Goal: Task Accomplishment & Management: Manage account settings

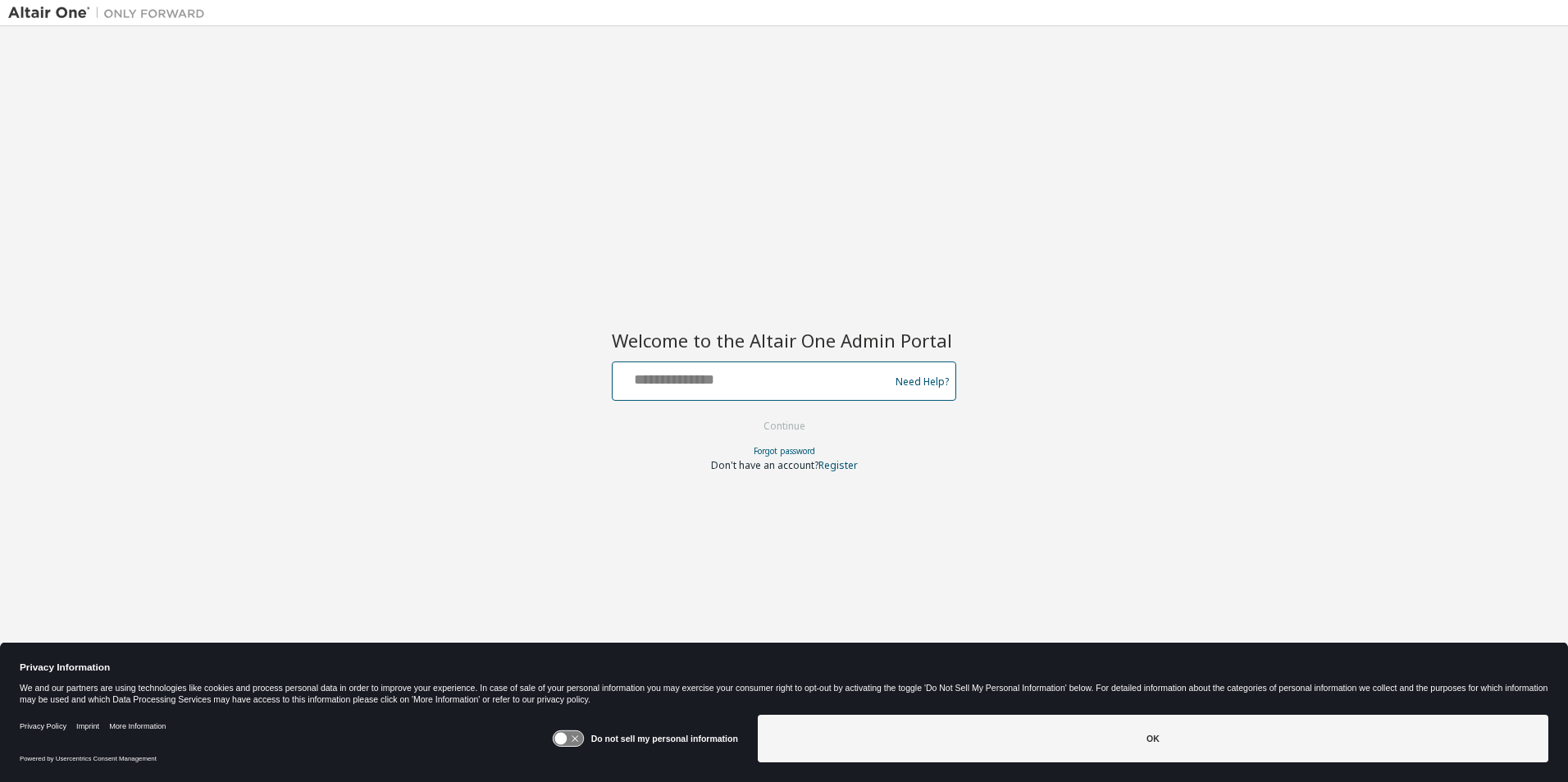
click at [782, 387] on input "text" at bounding box center [753, 377] width 268 height 24
type input "**********"
click at [811, 427] on button "Continue" at bounding box center [784, 426] width 76 height 25
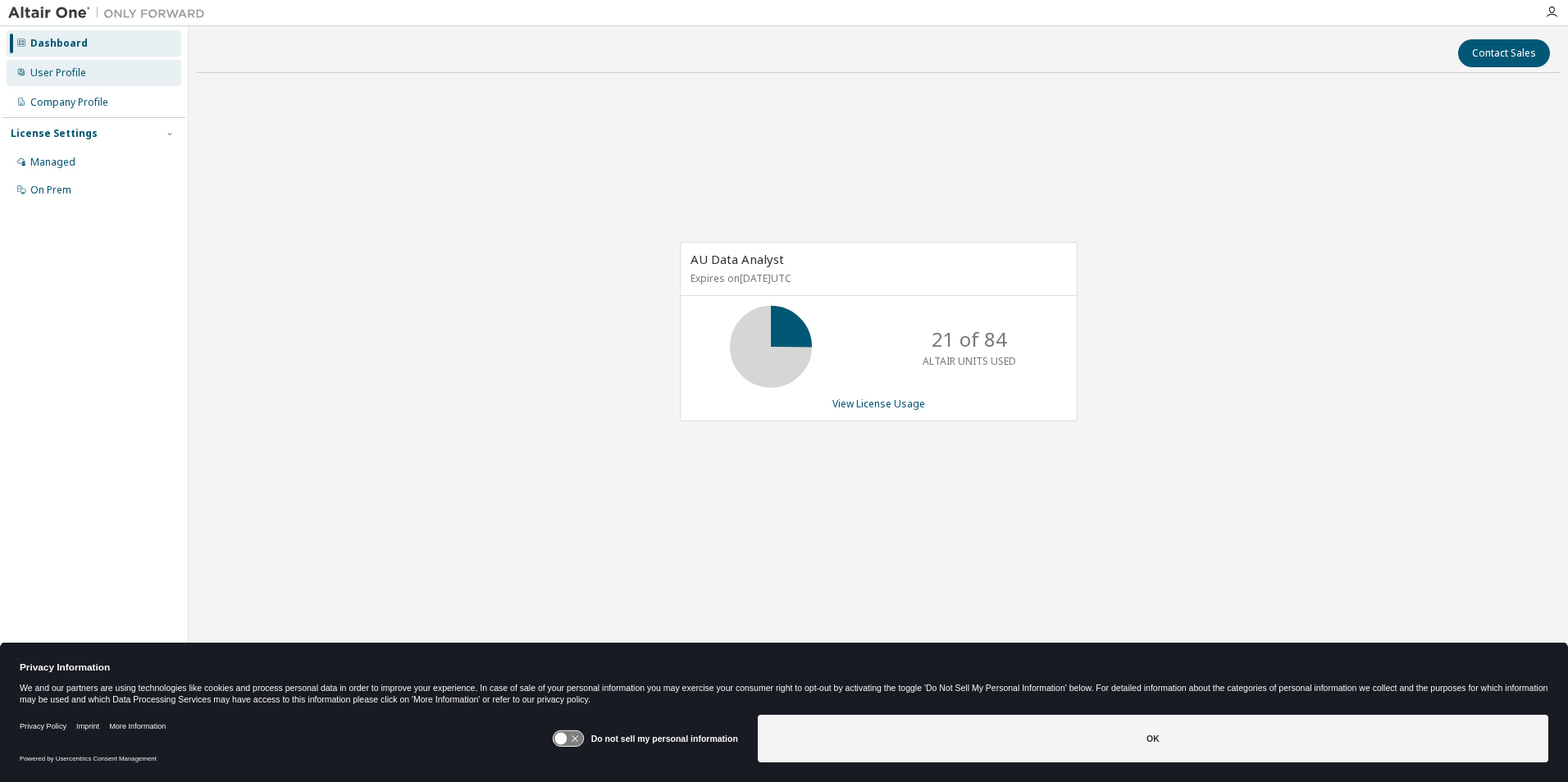
click at [75, 74] on div "User Profile" at bounding box center [58, 73] width 55 height 13
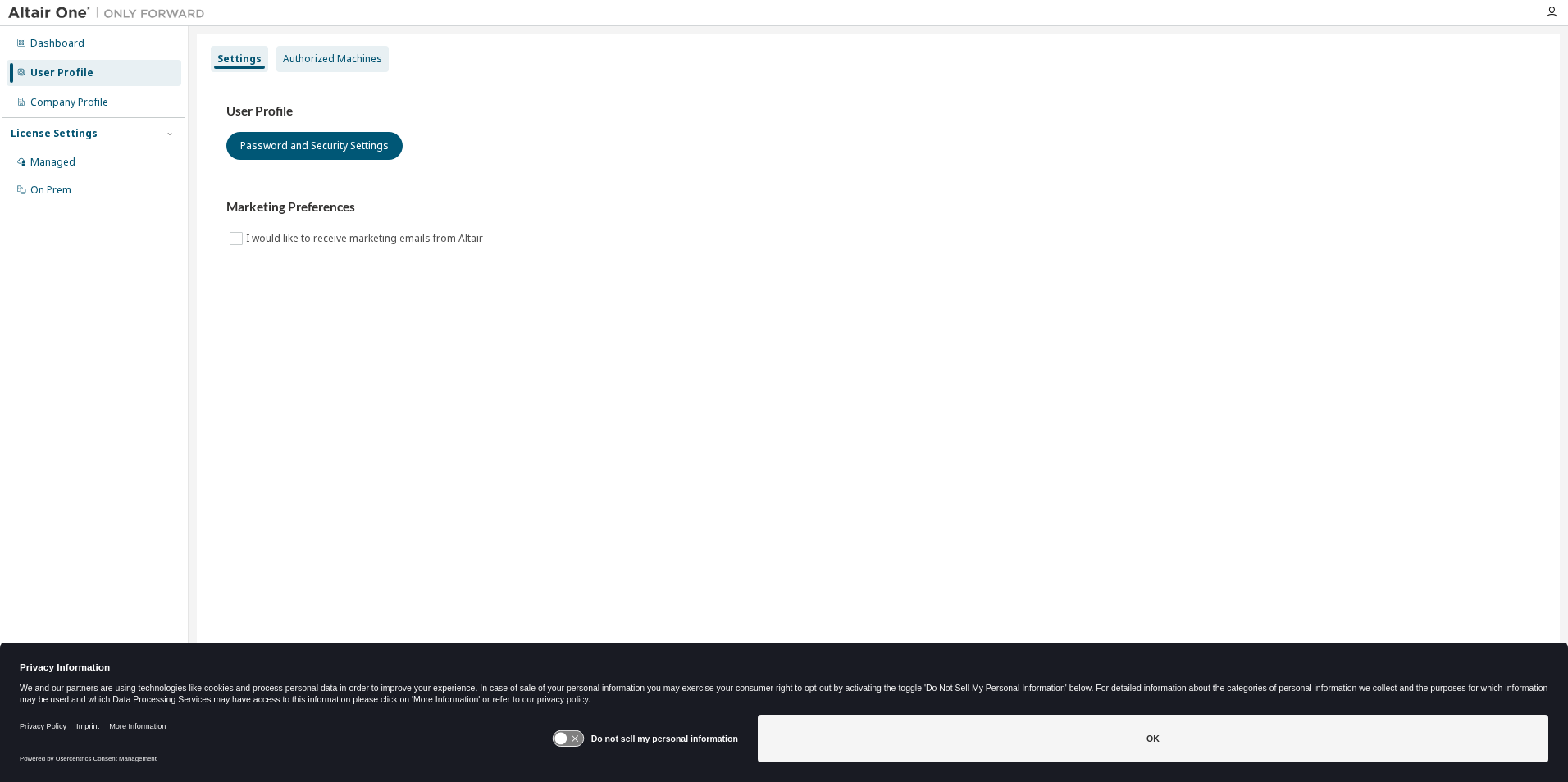
click at [346, 56] on div "Authorized Machines" at bounding box center [333, 59] width 99 height 13
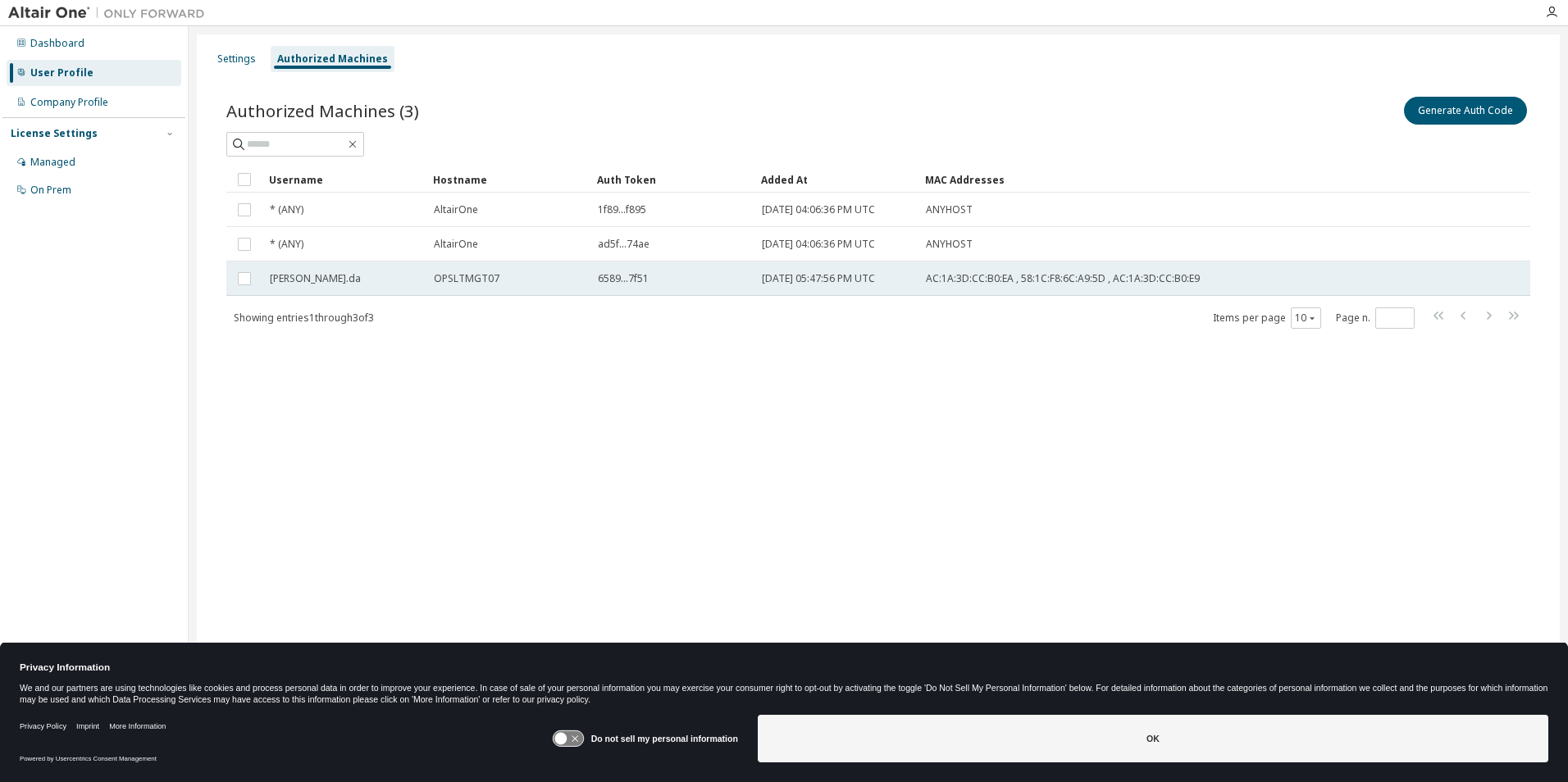
click at [338, 273] on div "v.ramirez.da" at bounding box center [344, 278] width 149 height 13
click at [1480, 113] on button "Delete Auth Token" at bounding box center [1470, 110] width 113 height 28
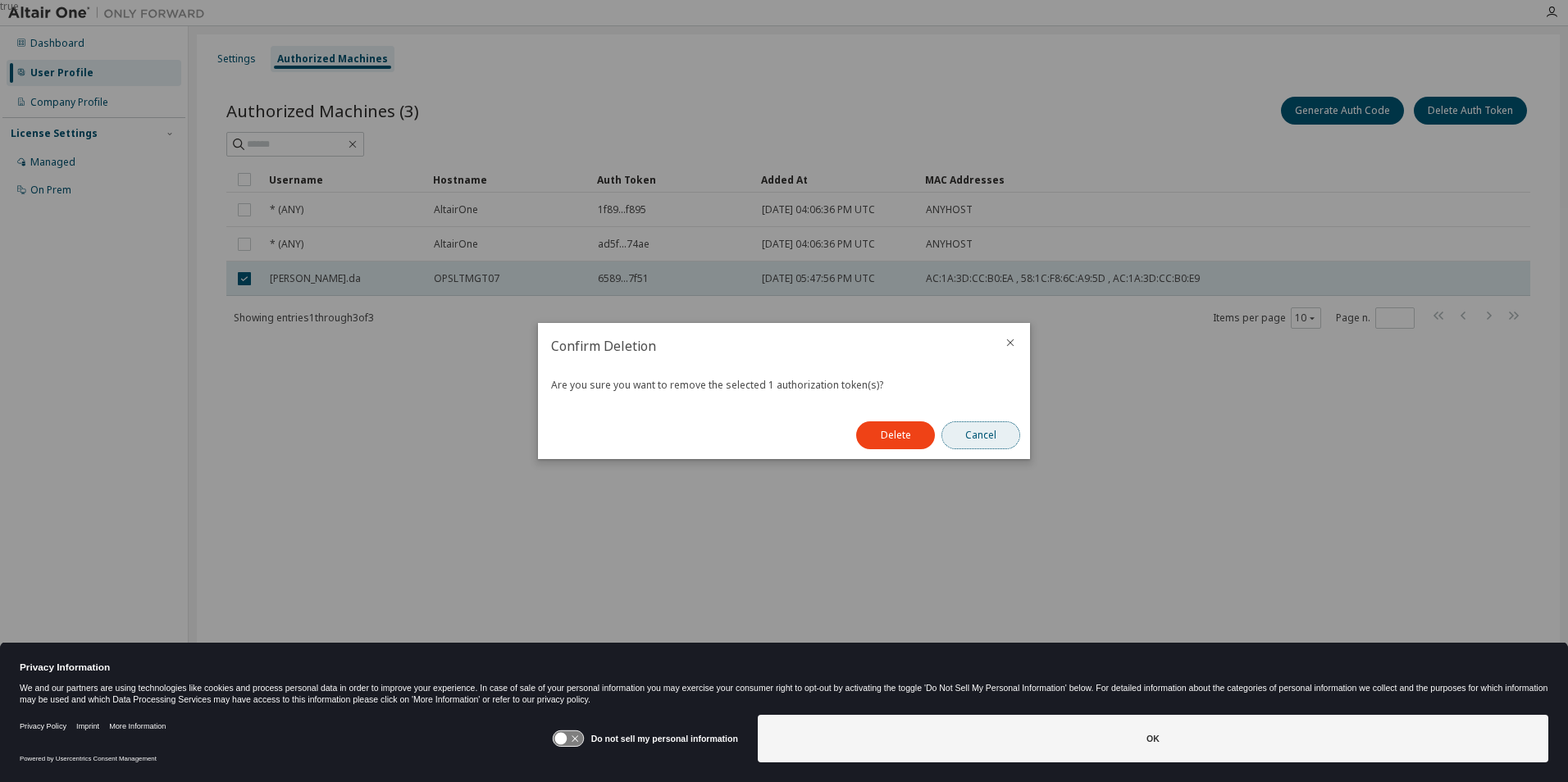
click at [1019, 435] on button "Cancel" at bounding box center [980, 435] width 79 height 28
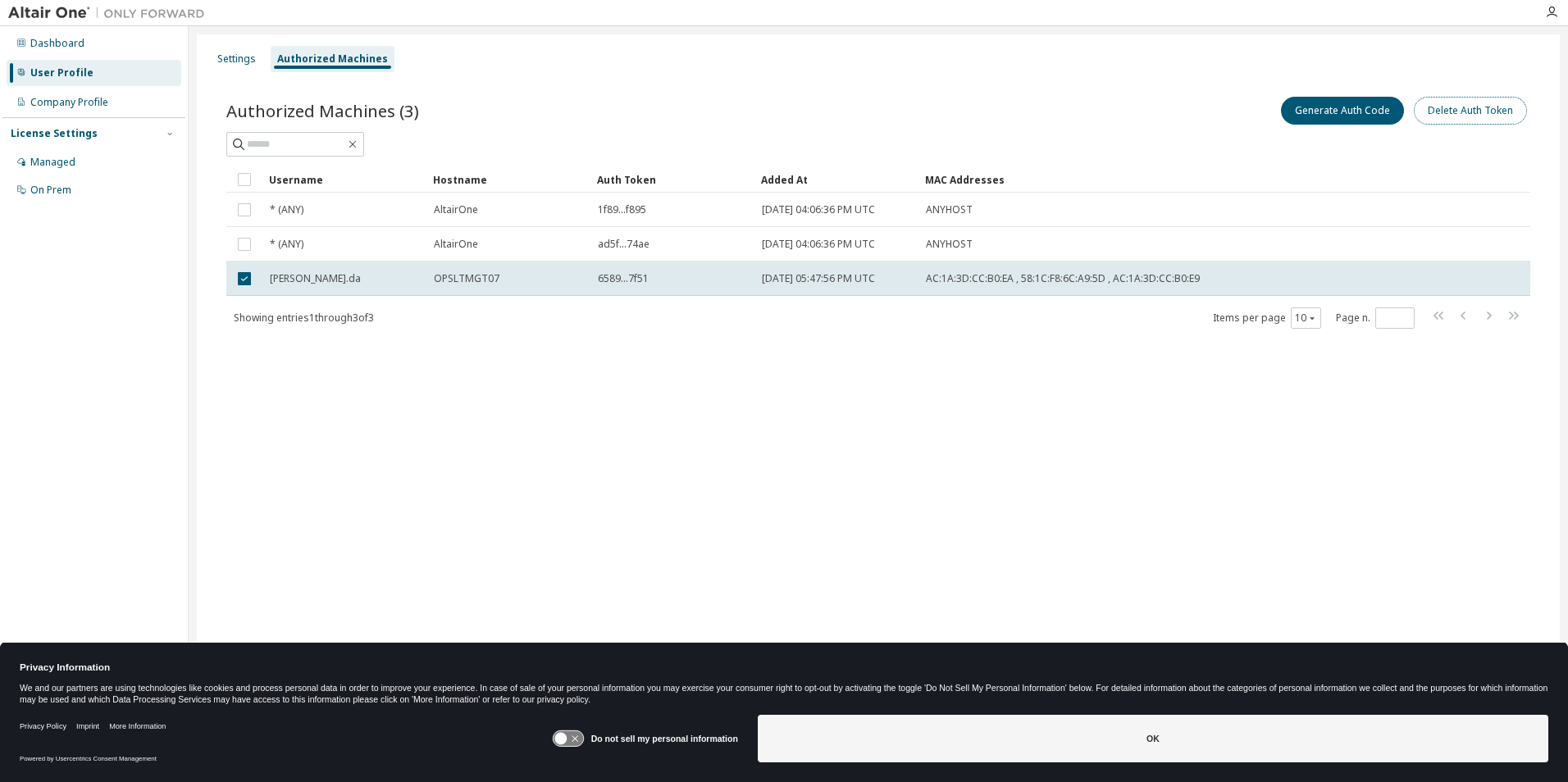
click at [1476, 100] on button "Delete Auth Token" at bounding box center [1470, 110] width 113 height 28
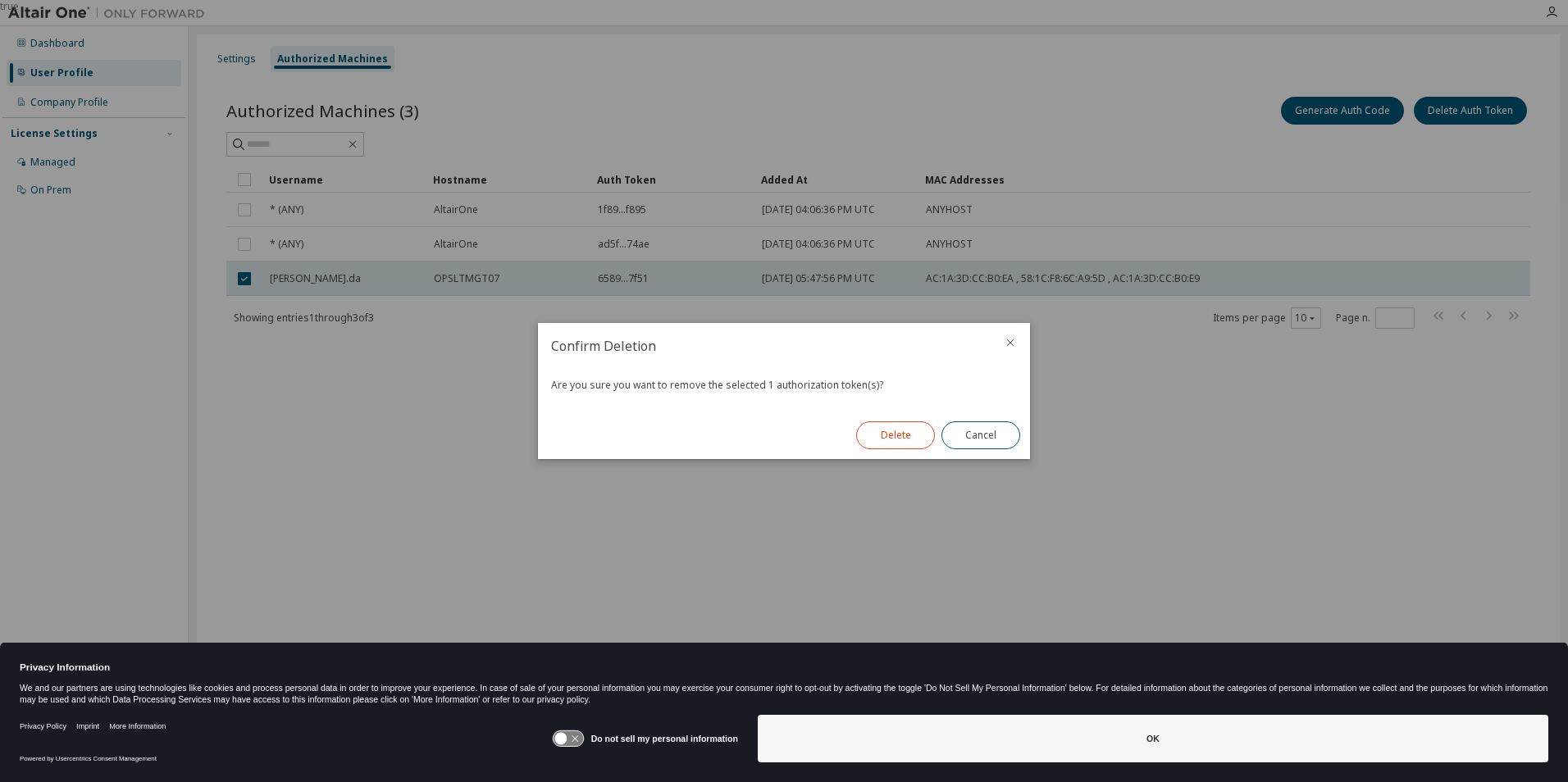
click at [891, 439] on button "Delete" at bounding box center [895, 435] width 79 height 28
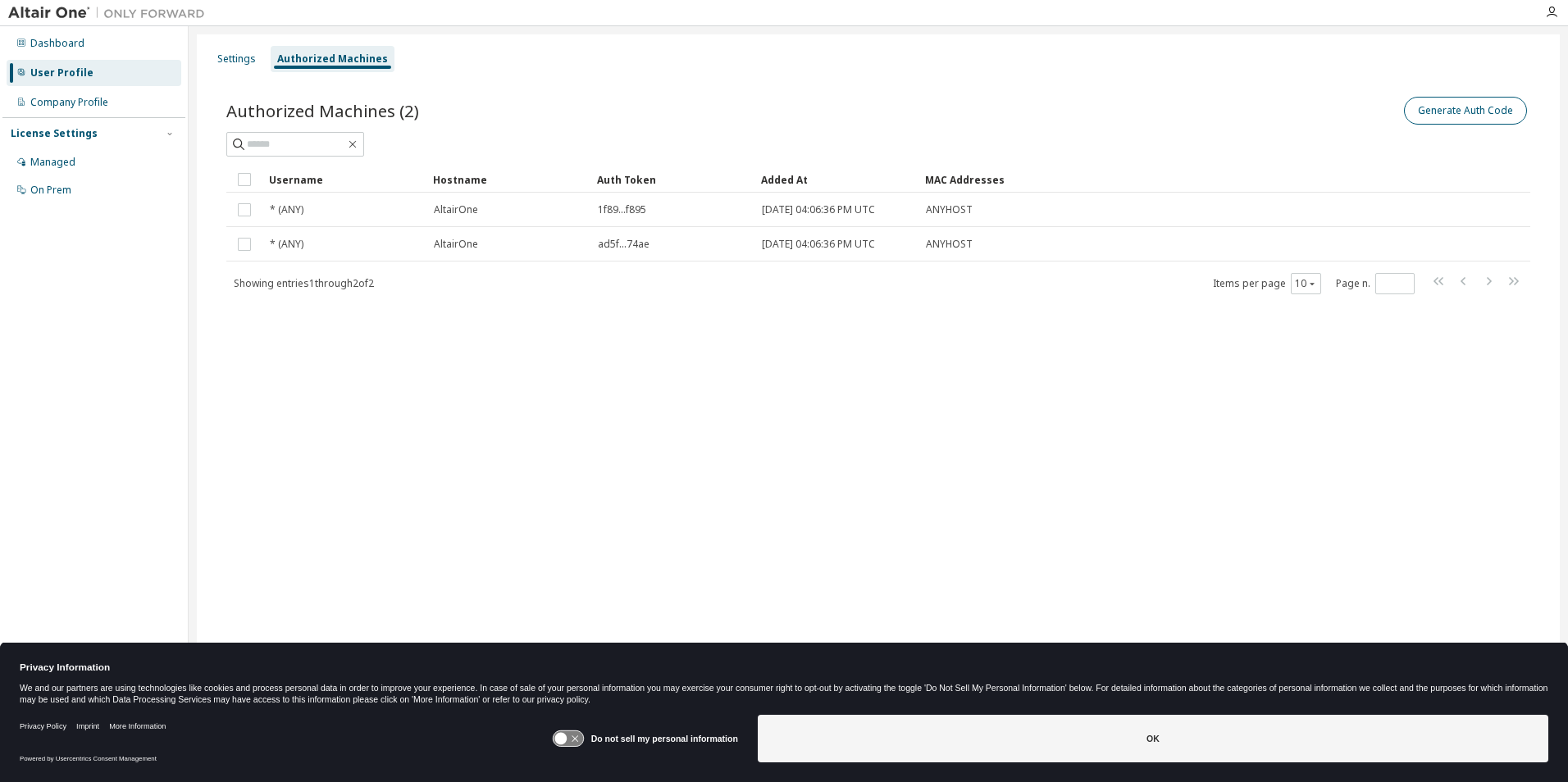
click at [1434, 108] on button "Generate Auth Code" at bounding box center [1465, 110] width 123 height 28
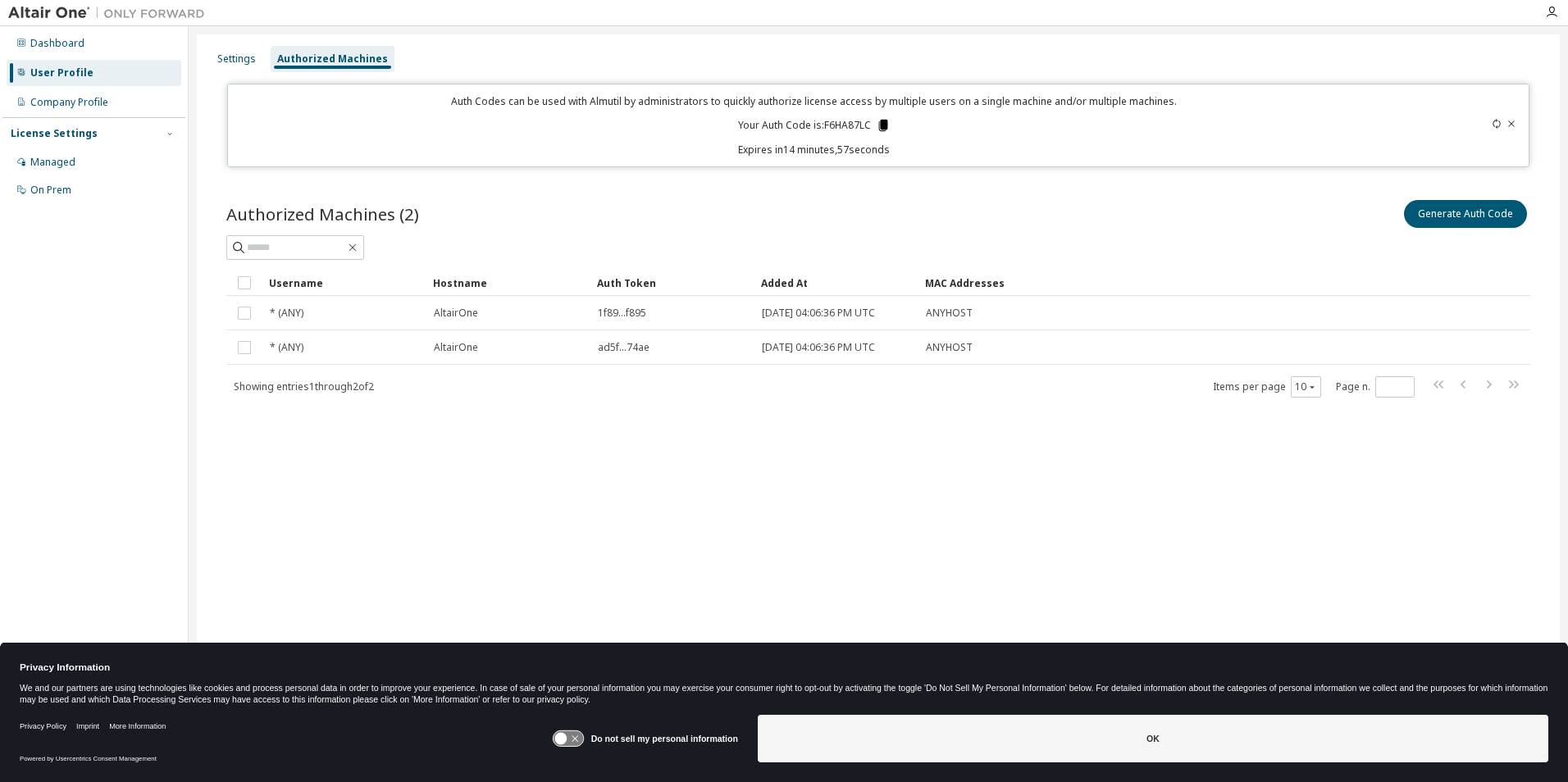
click at [881, 120] on icon at bounding box center [882, 126] width 9 height 11
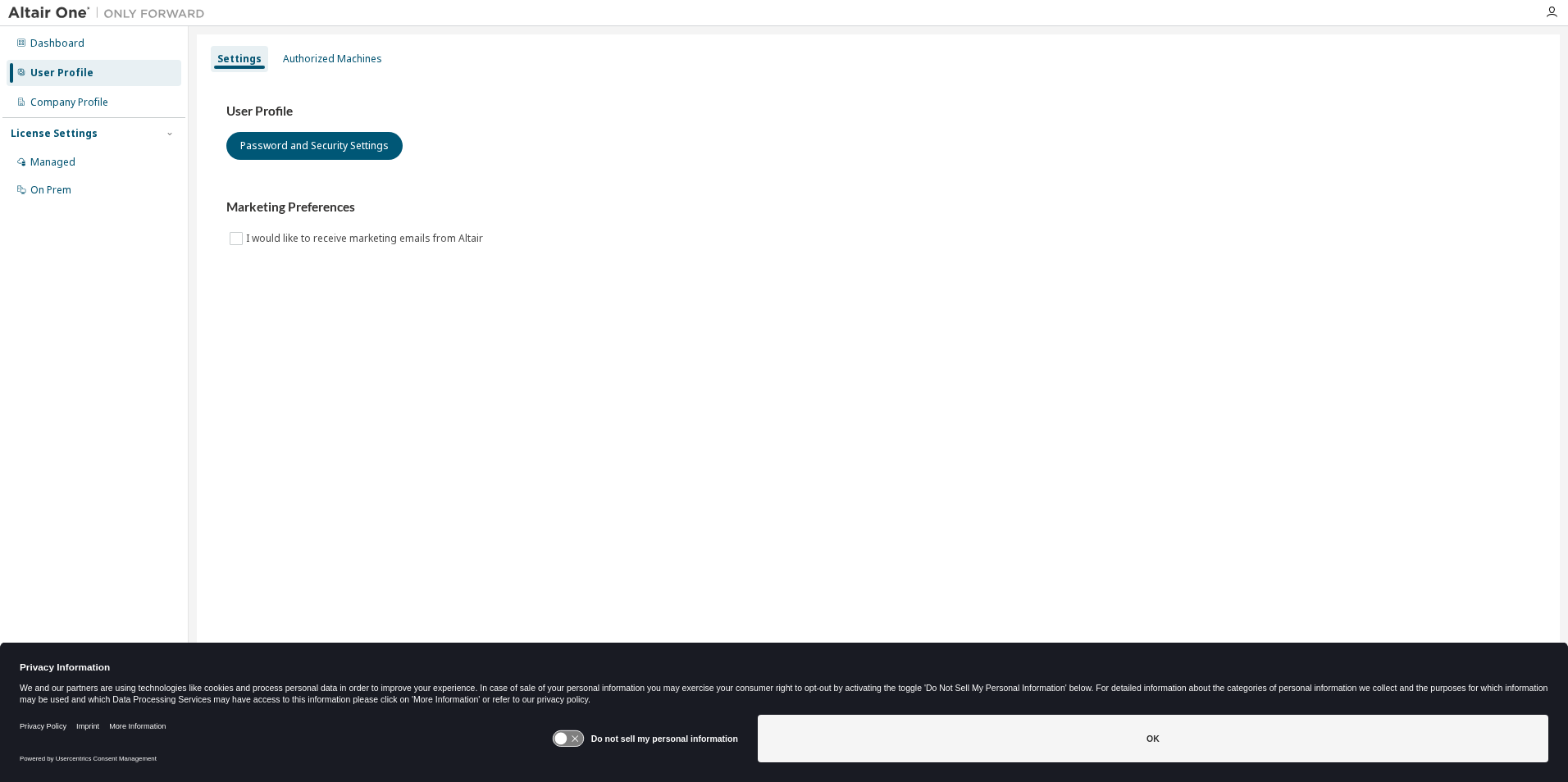
click at [73, 71] on div "User Profile" at bounding box center [62, 73] width 63 height 13
click at [59, 100] on div "Company Profile" at bounding box center [70, 103] width 78 height 13
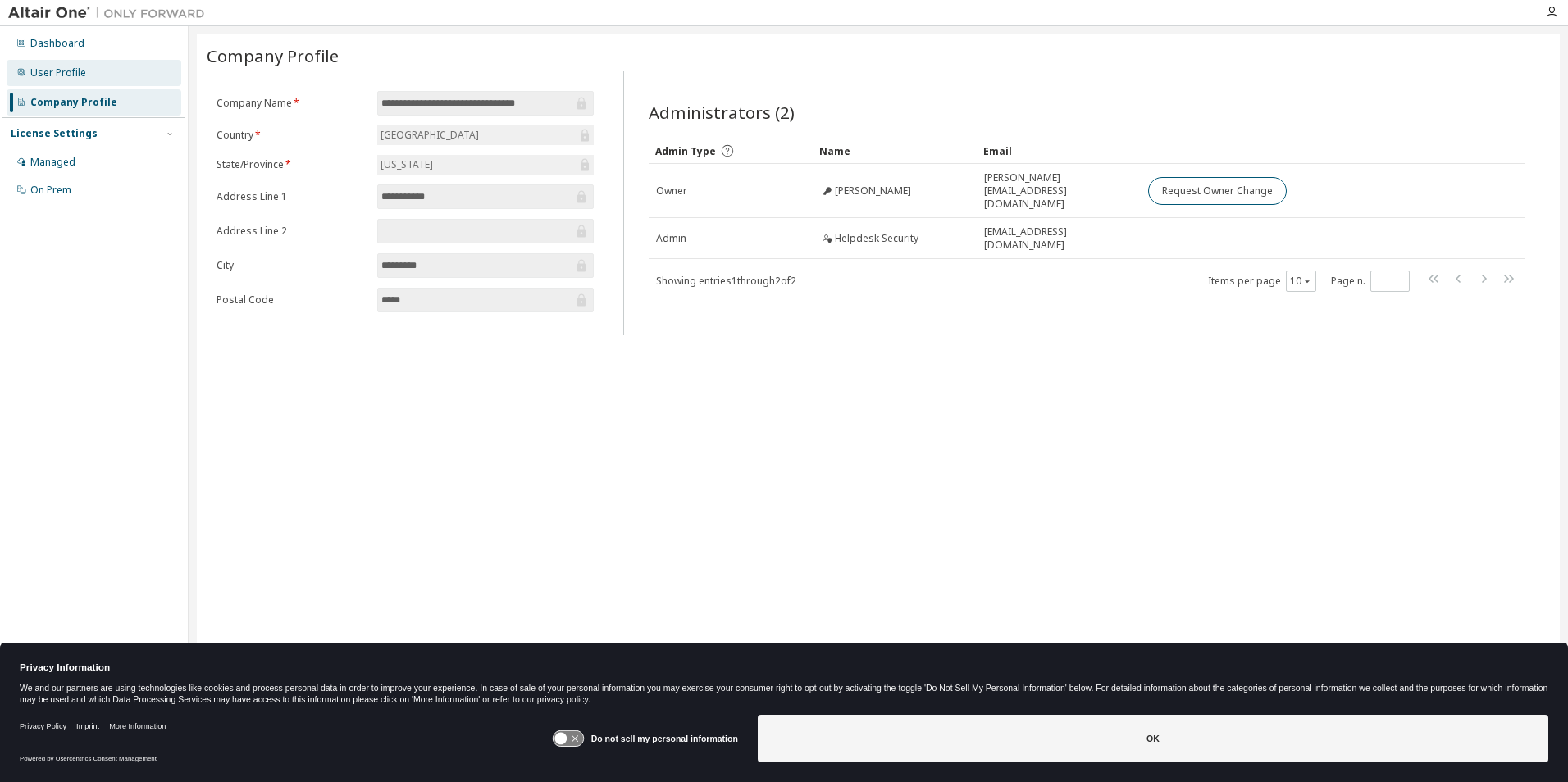
click at [61, 76] on div "User Profile" at bounding box center [58, 73] width 55 height 13
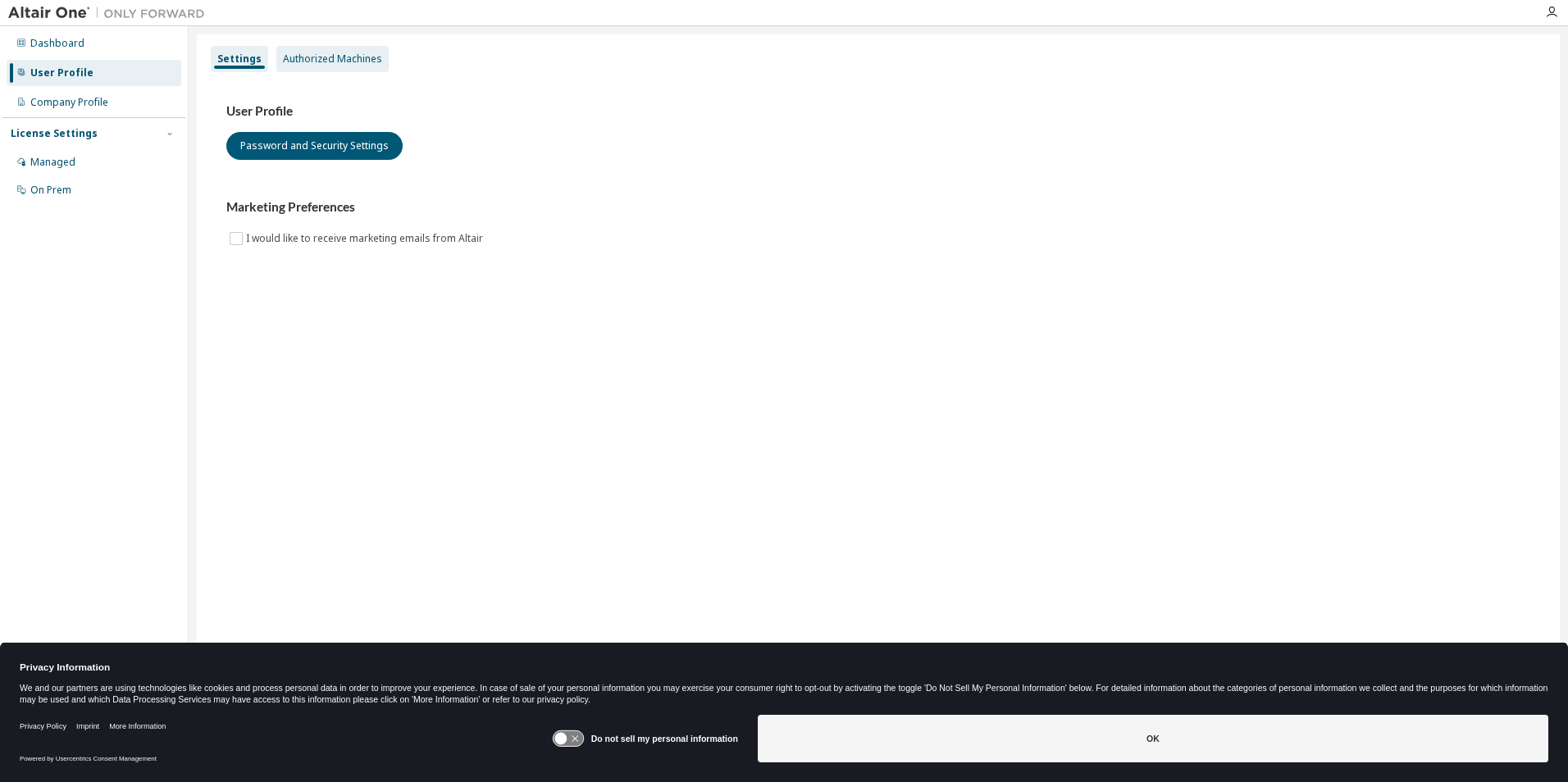
click at [358, 55] on div "Authorized Machines" at bounding box center [333, 59] width 99 height 13
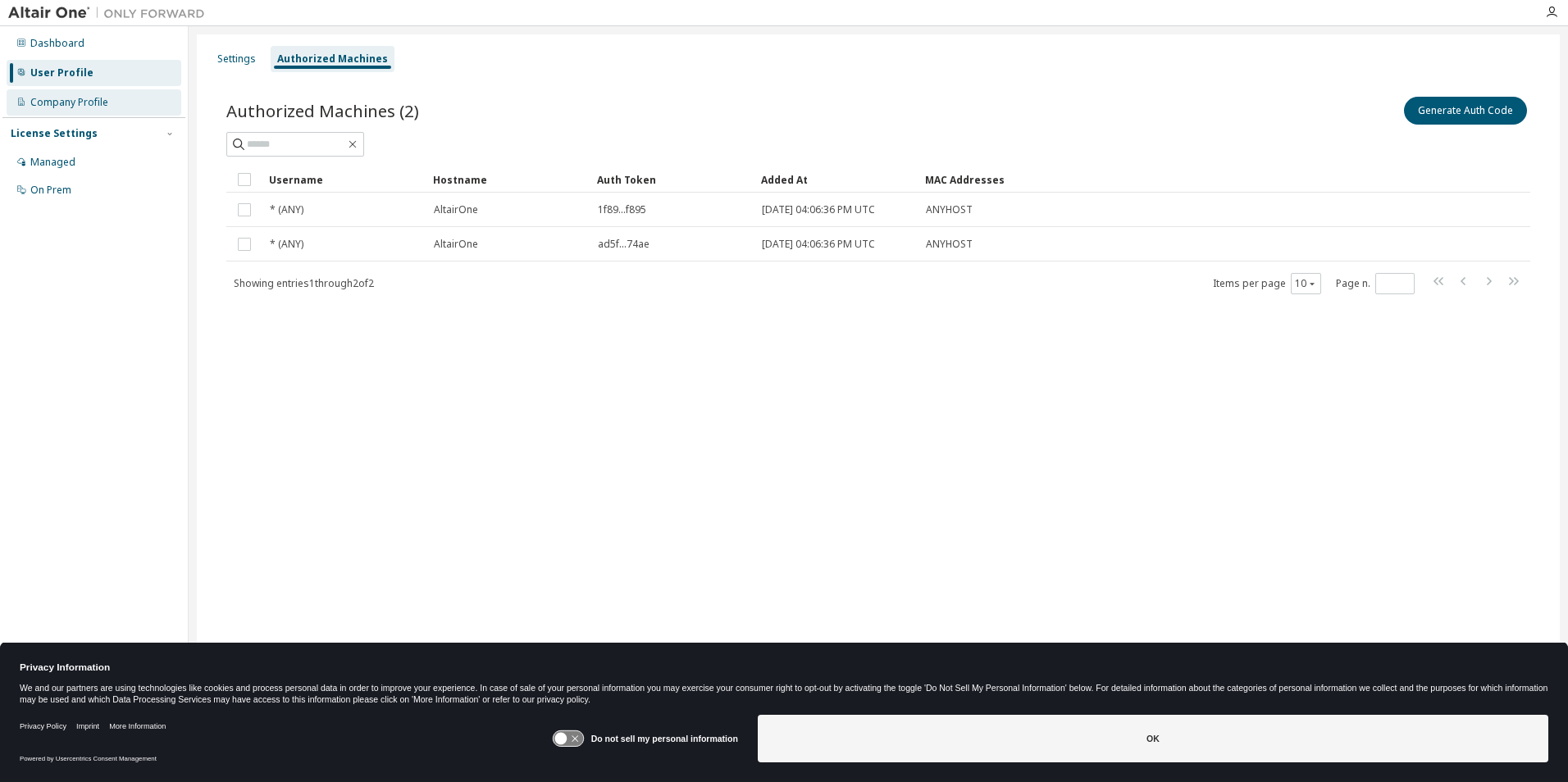
click at [61, 104] on div "Company Profile" at bounding box center [70, 103] width 78 height 13
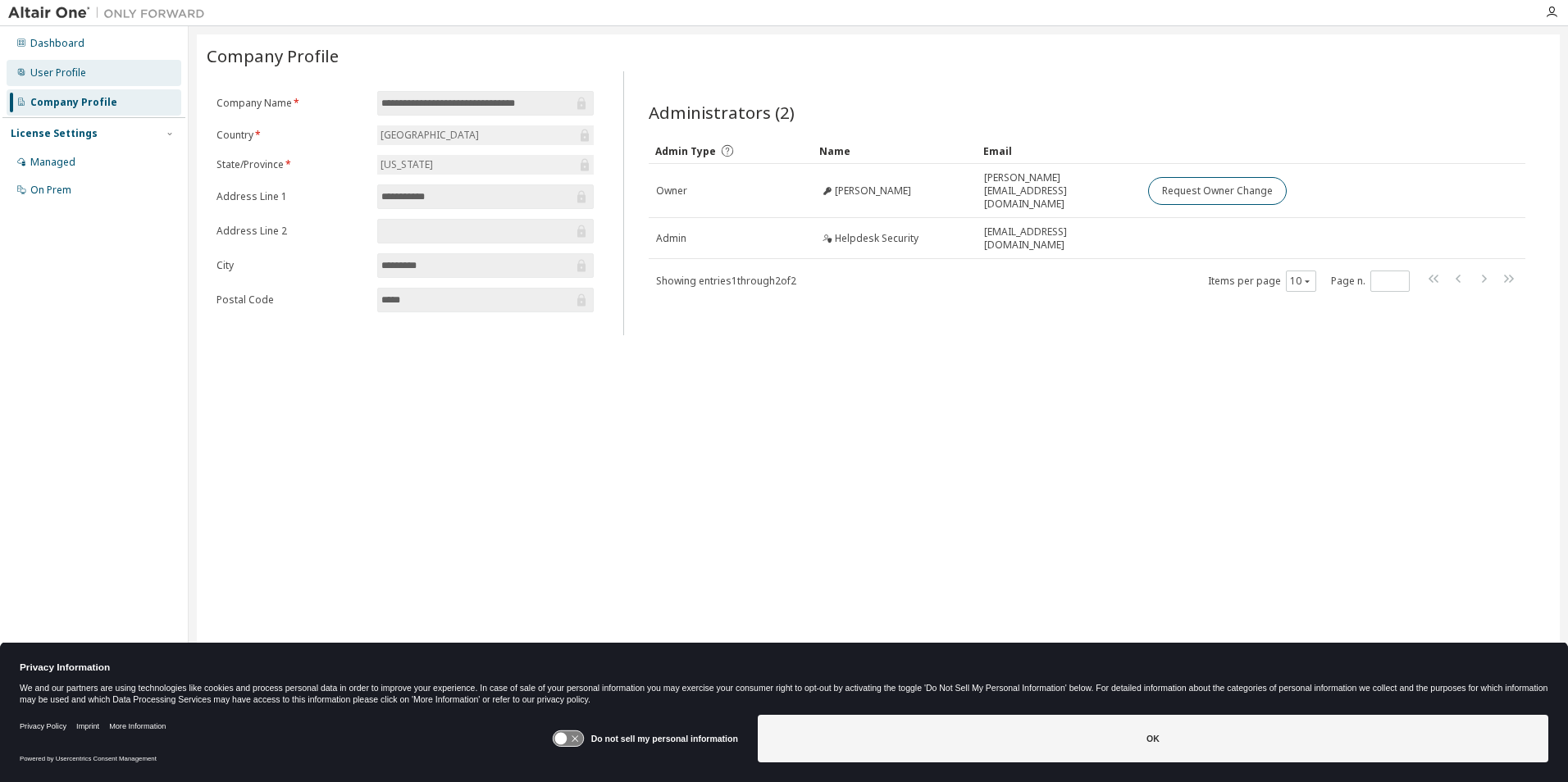
click at [55, 64] on div "User Profile" at bounding box center [93, 73] width 175 height 27
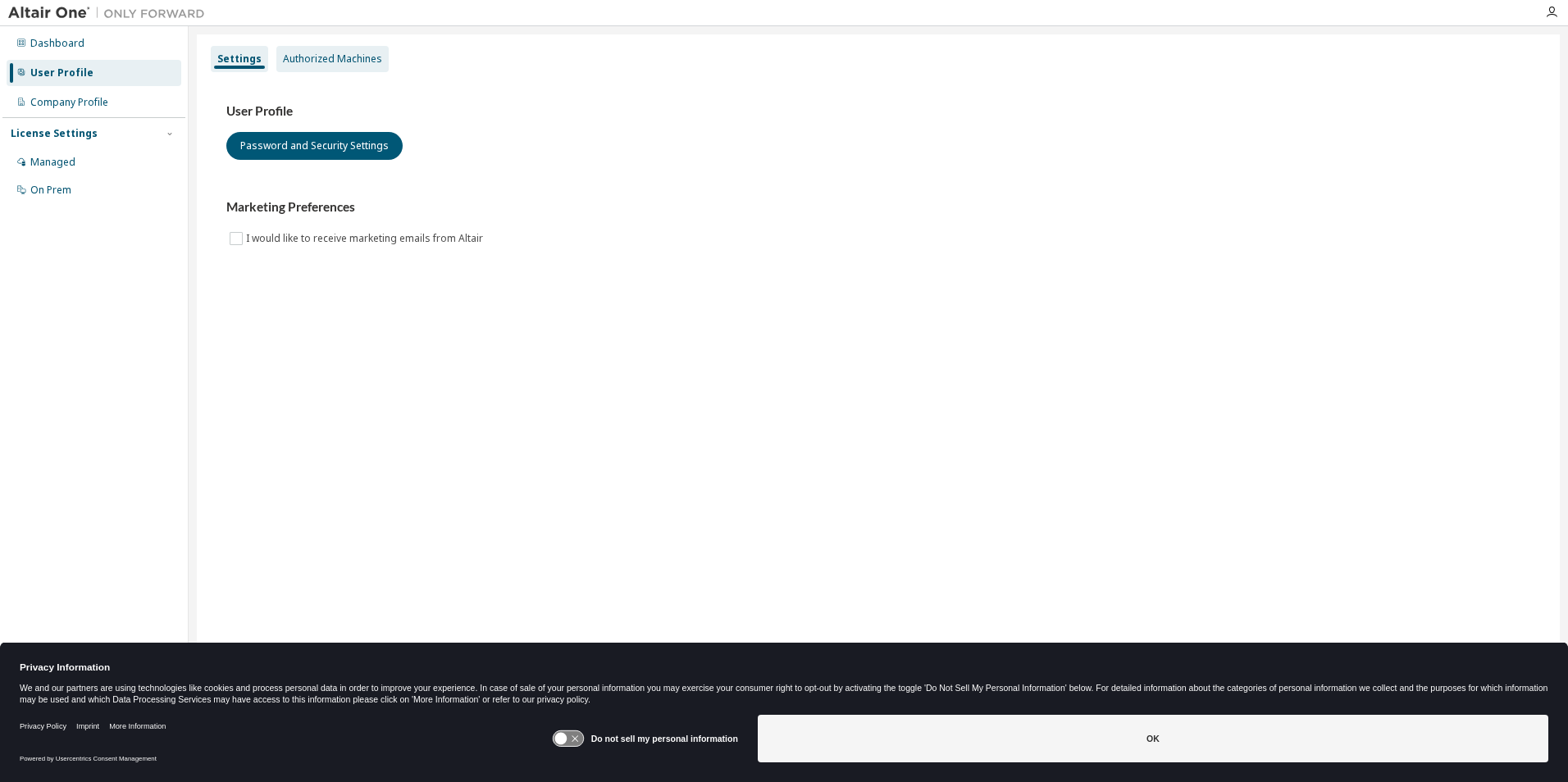
click at [338, 53] on div "Authorized Machines" at bounding box center [333, 59] width 99 height 13
